Goal: Information Seeking & Learning: Learn about a topic

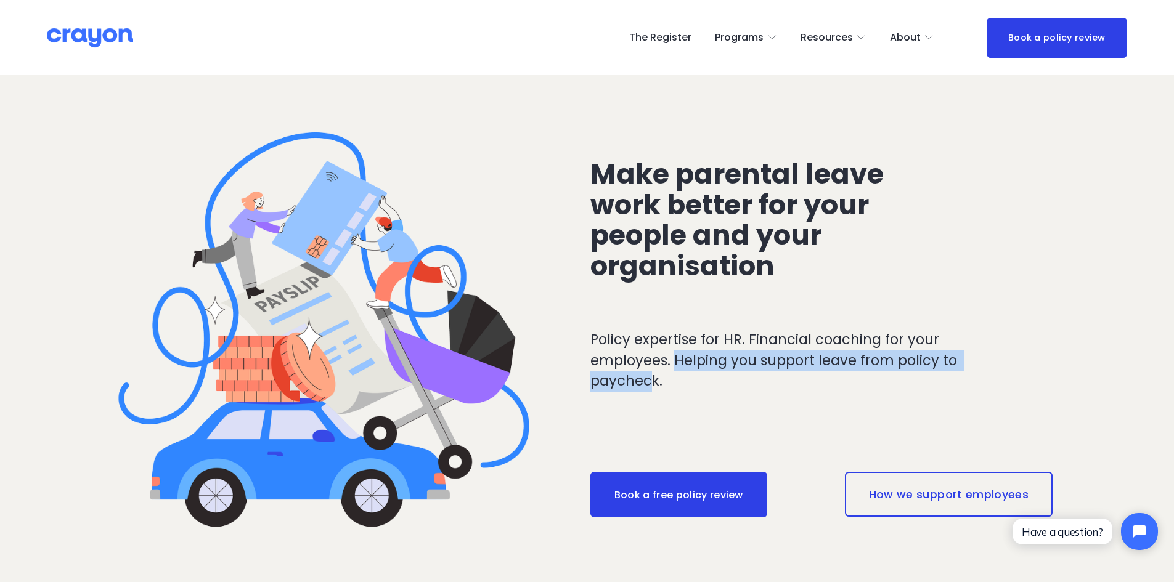
drag, startPoint x: 675, startPoint y: 360, endPoint x: 654, endPoint y: 378, distance: 27.9
click at [654, 378] on p "Policy expertise for HR. Financial coaching for your employees. Helping you sup…" at bounding box center [798, 361] width 417 height 62
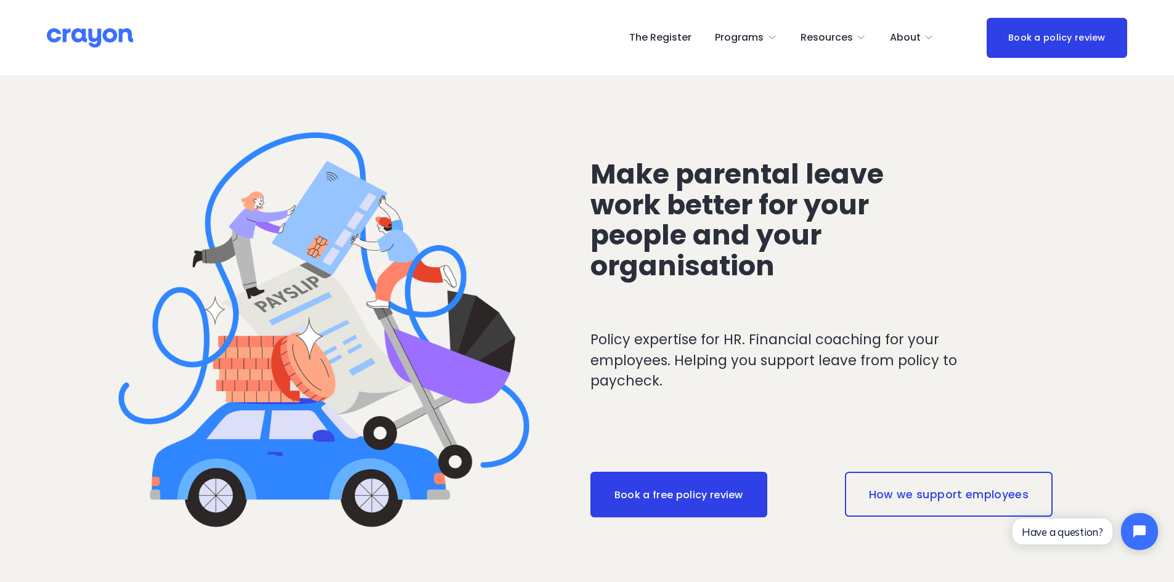
click at [638, 345] on p "Policy expertise for HR. Financial coaching for your employees. Helping you sup…" at bounding box center [798, 361] width 417 height 62
click at [920, 36] on span "About" at bounding box center [905, 38] width 31 height 18
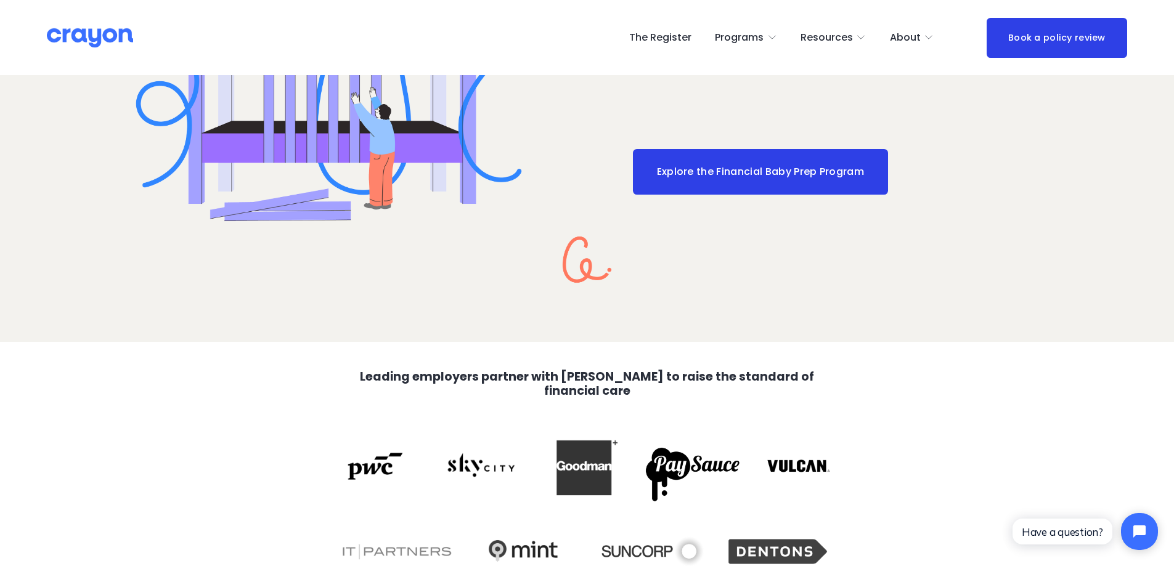
scroll to position [2218, 0]
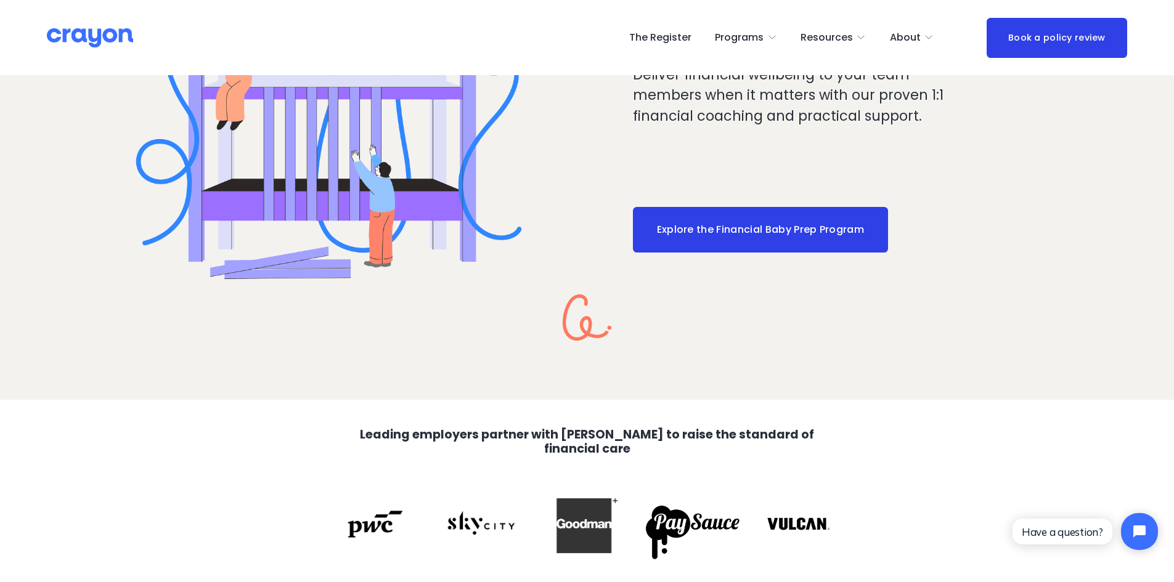
click at [0, 0] on span "Newsroom" at bounding box center [0, 0] width 0 height 0
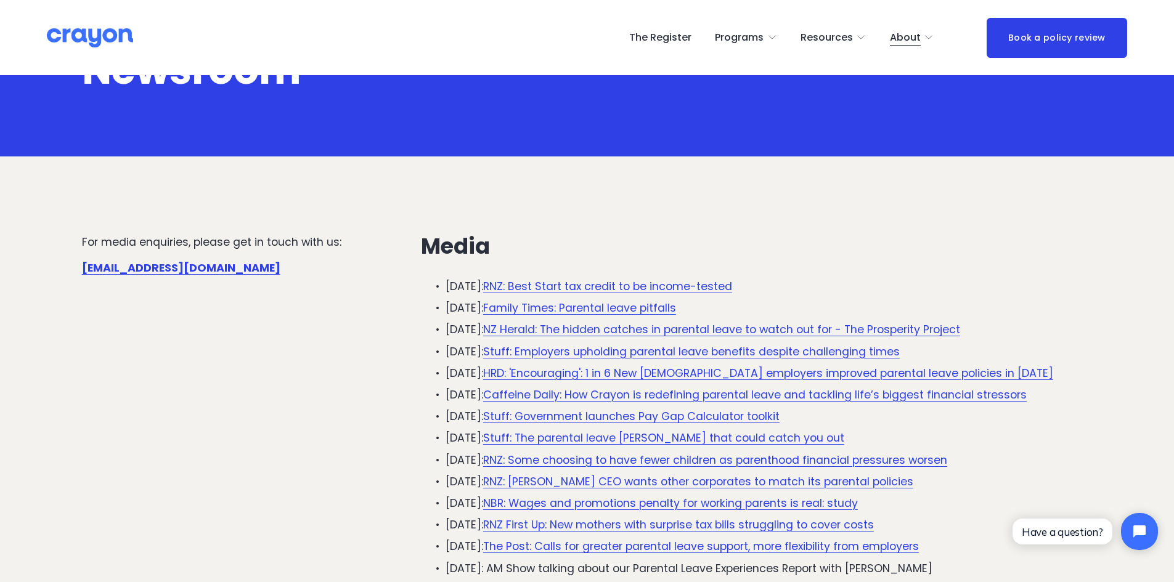
scroll to position [123, 0]
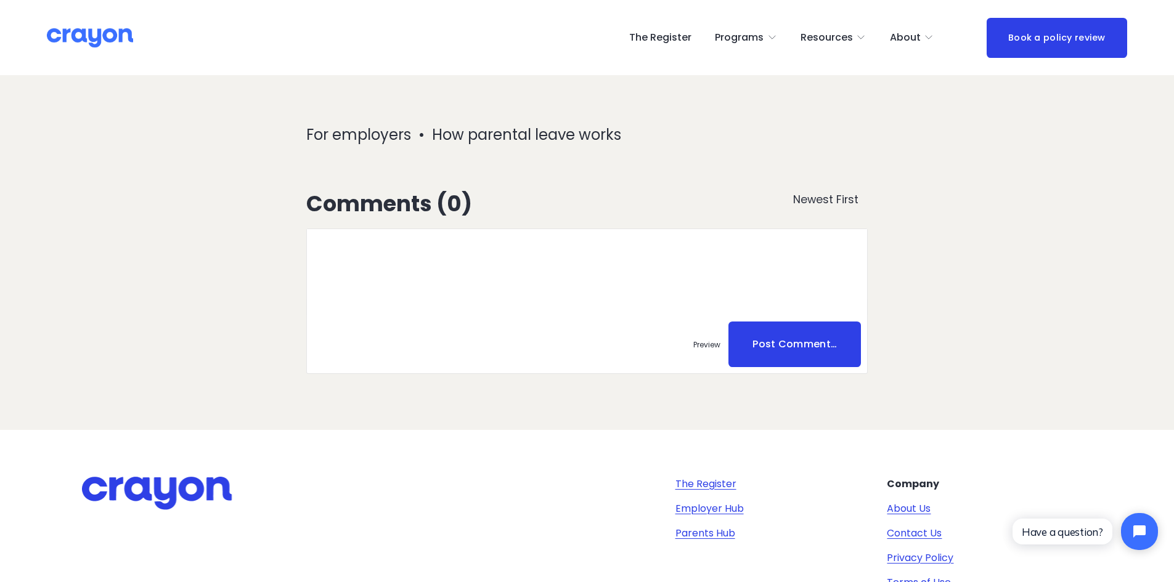
scroll to position [4867, 0]
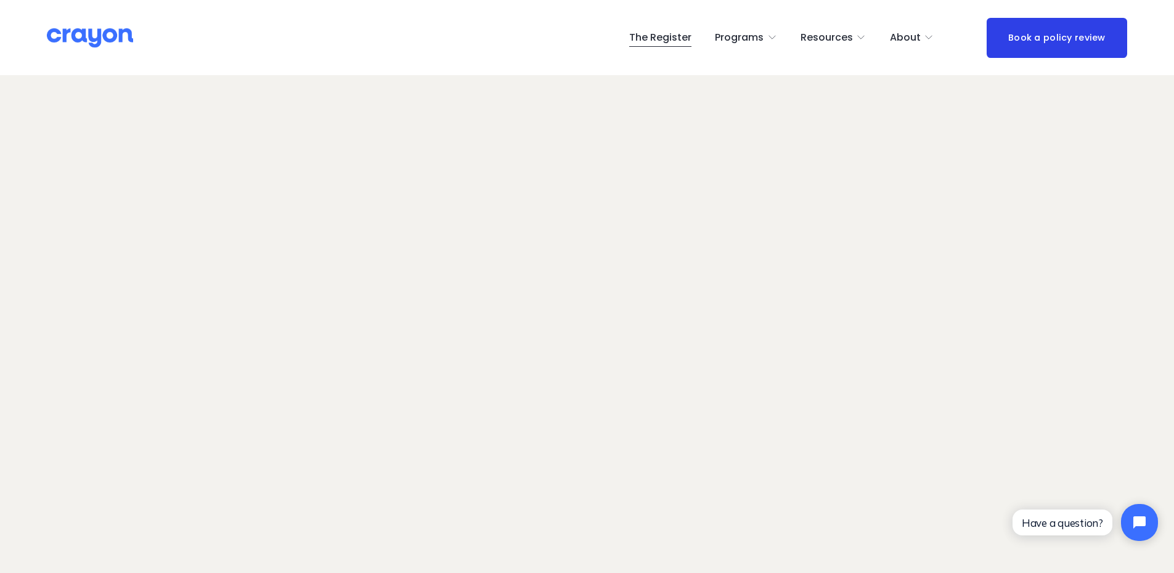
scroll to position [9, 0]
click at [0, 0] on span "Newsroom" at bounding box center [0, 0] width 0 height 0
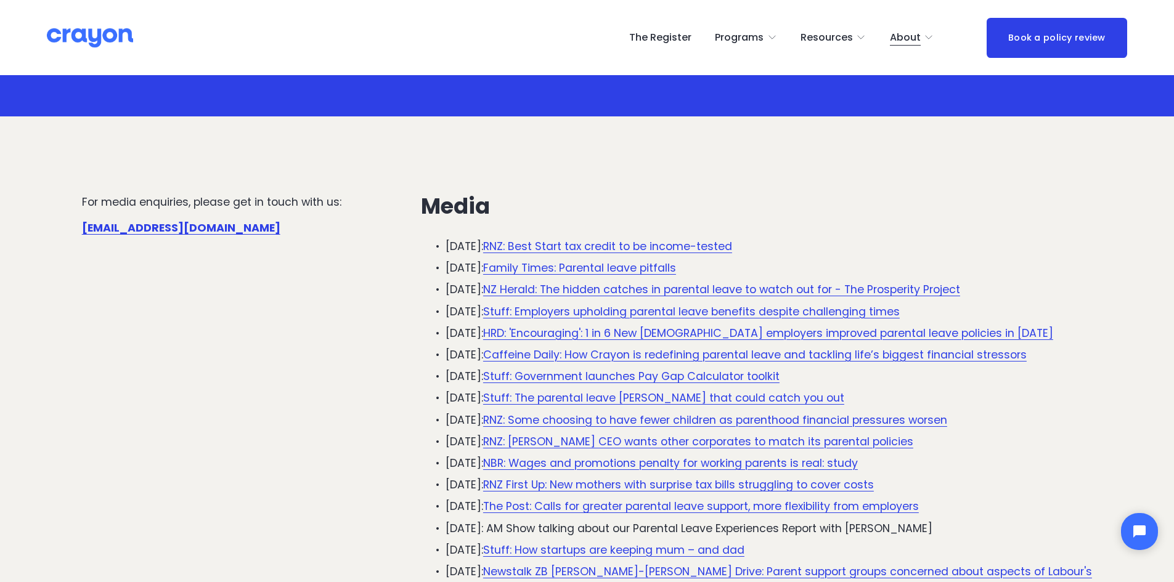
scroll to position [123, 0]
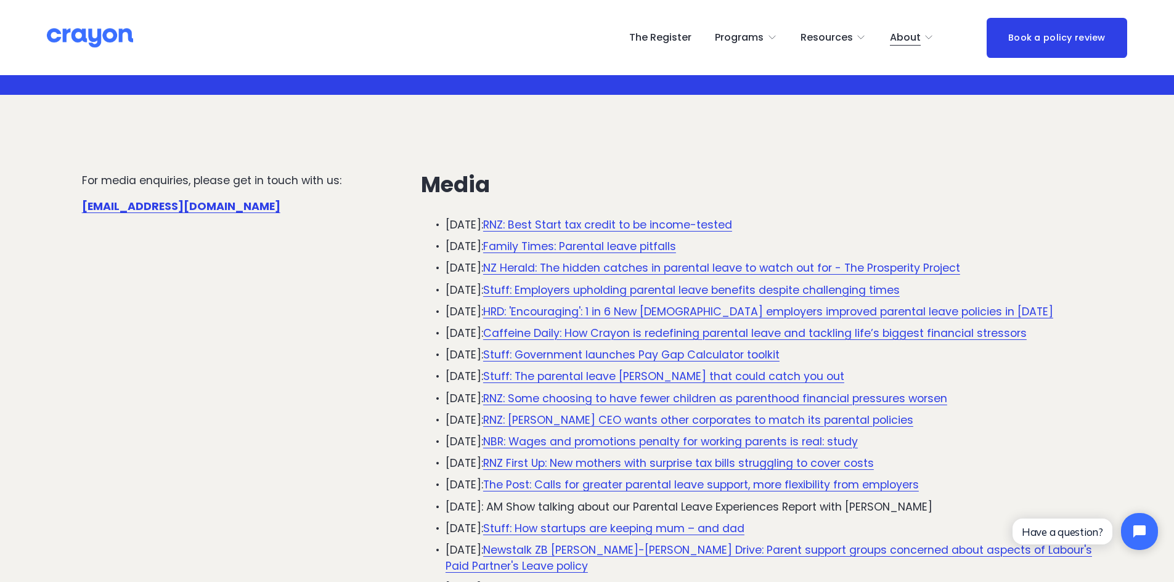
click at [819, 312] on link "HRD: 'Encouraging': 1 in 6 New [DEMOGRAPHIC_DATA] employers improved parental l…" at bounding box center [768, 311] width 570 height 15
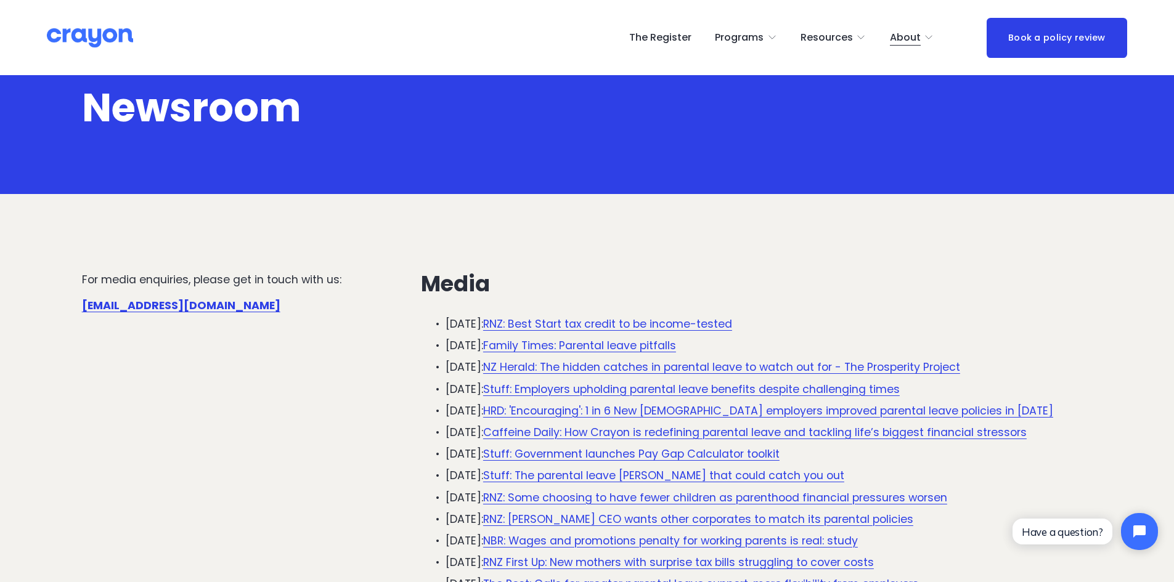
scroll to position [0, 0]
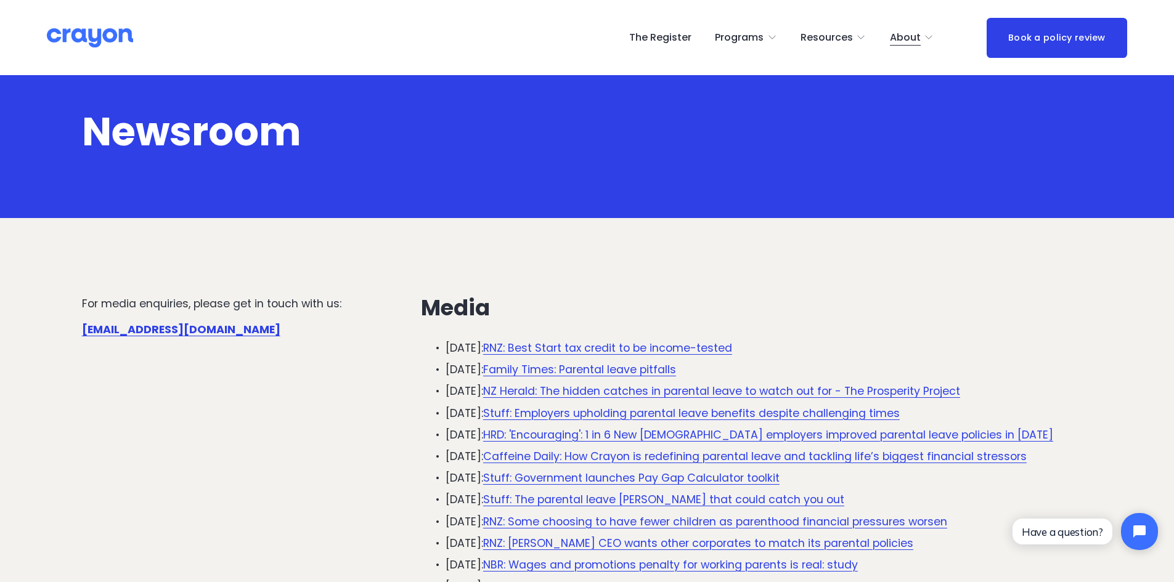
click at [0, 0] on span "About Us" at bounding box center [0, 0] width 0 height 0
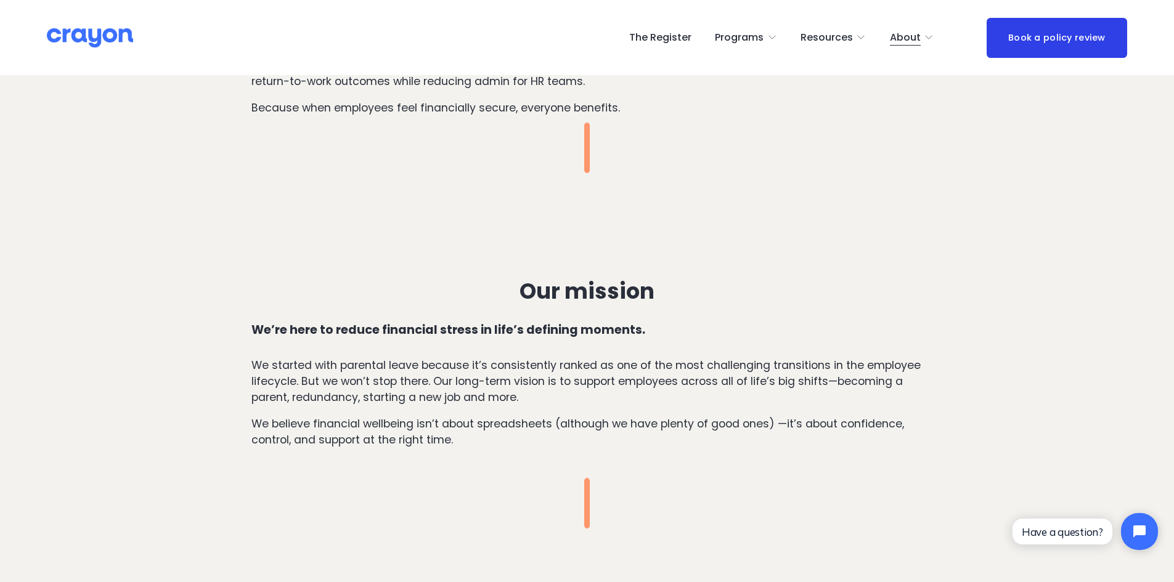
scroll to position [616, 0]
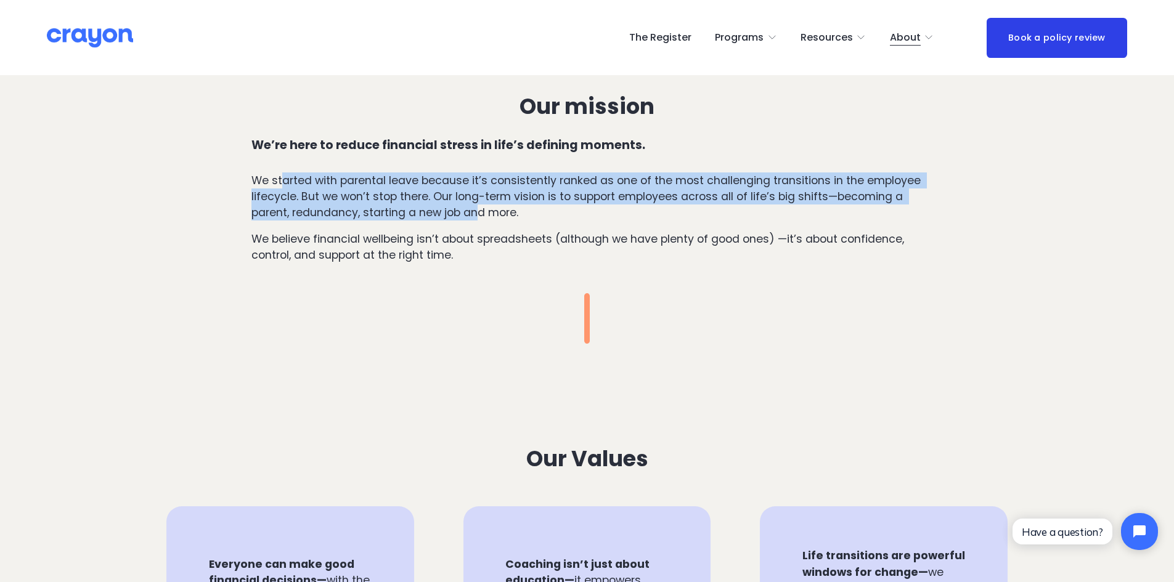
drag, startPoint x: 282, startPoint y: 176, endPoint x: 479, endPoint y: 206, distance: 198.8
click at [479, 206] on p "We started with parental leave because it’s consistently ranked as one of the m…" at bounding box center [587, 197] width 672 height 49
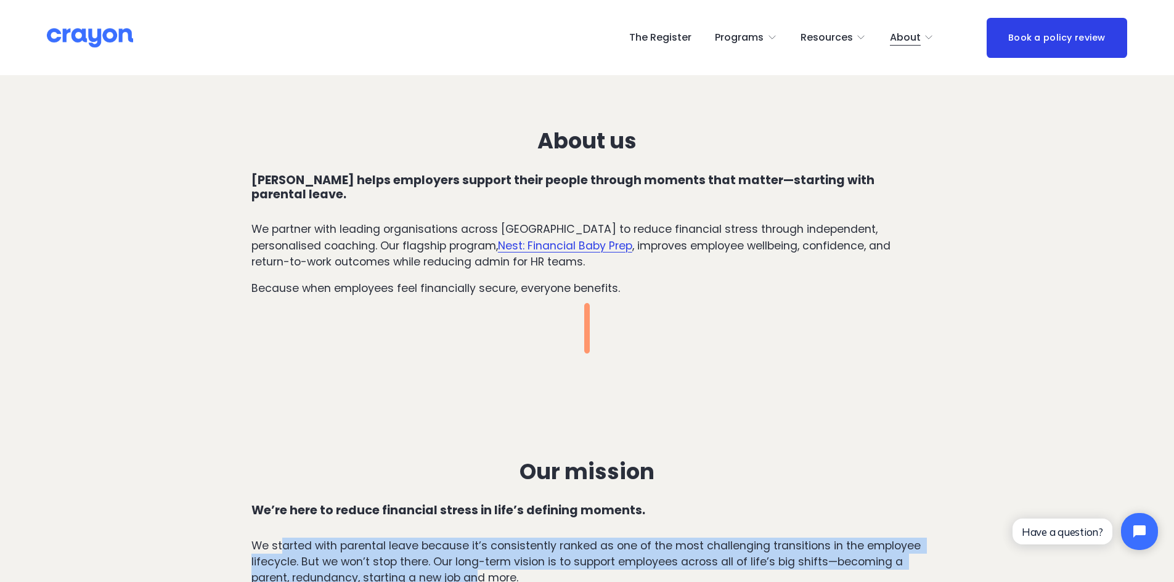
scroll to position [246, 0]
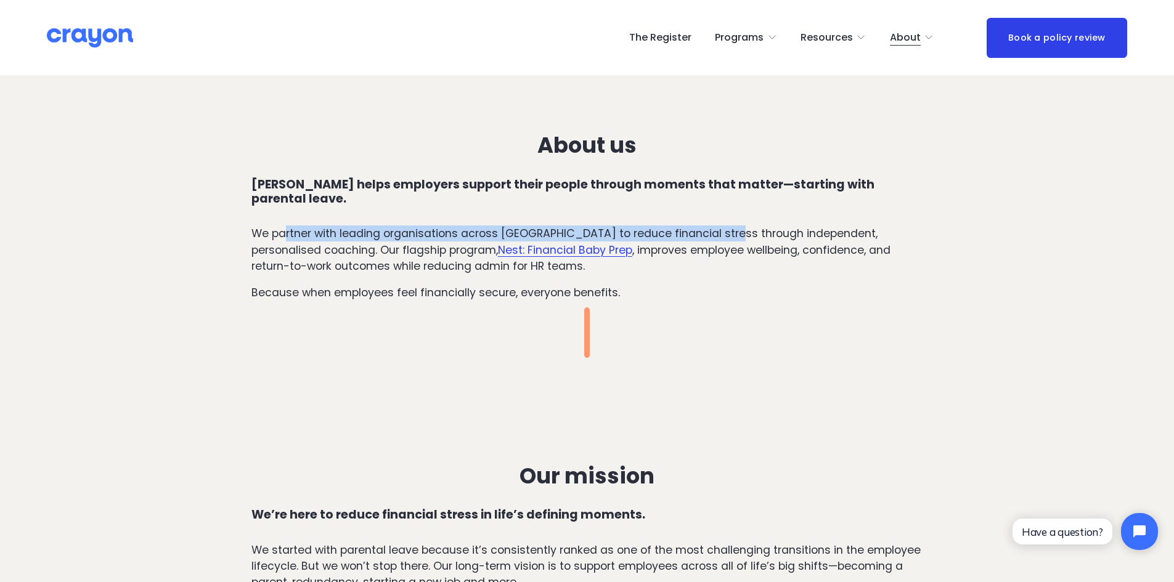
drag, startPoint x: 284, startPoint y: 219, endPoint x: 723, endPoint y: 217, distance: 439.3
click at [726, 225] on p "We partner with leading organisations across [GEOGRAPHIC_DATA] to reduce financ…" at bounding box center [587, 249] width 672 height 49
click at [690, 226] on p "We partner with leading organisations across [GEOGRAPHIC_DATA] to reduce financ…" at bounding box center [587, 249] width 672 height 49
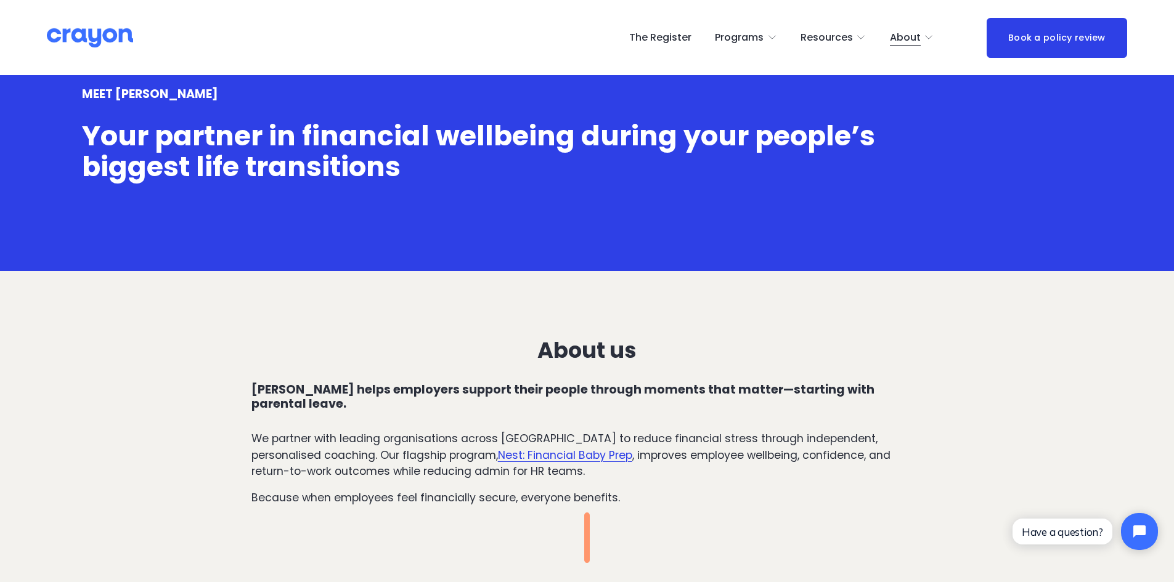
scroll to position [0, 0]
